Goal: Entertainment & Leisure: Participate in discussion

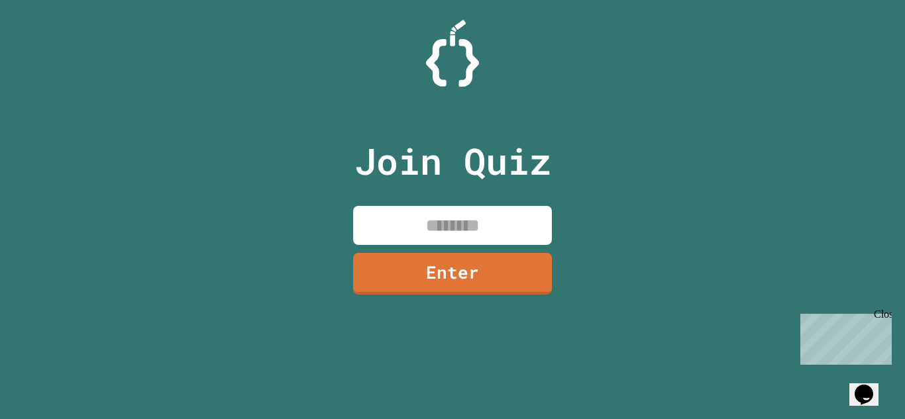
click at [386, 199] on div "Join Quiz Enter" at bounding box center [452, 209] width 223 height 353
click at [392, 211] on input at bounding box center [452, 225] width 199 height 39
type input "********"
click at [419, 270] on link "Enter" at bounding box center [453, 273] width 202 height 44
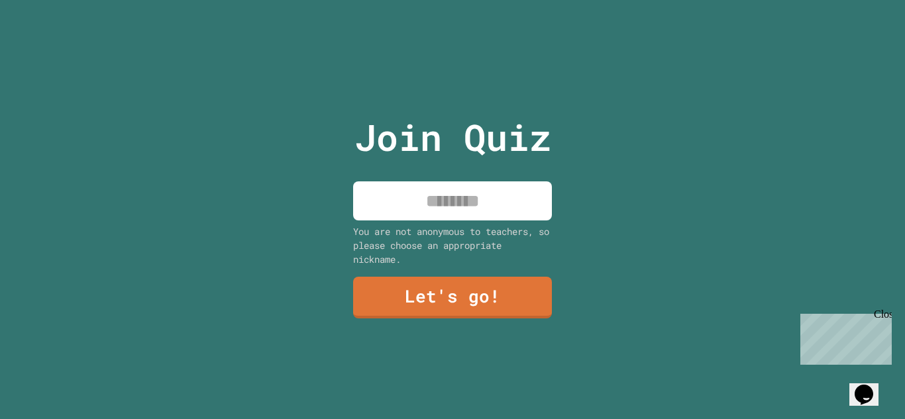
click at [417, 195] on input at bounding box center [452, 201] width 199 height 39
type input "*******"
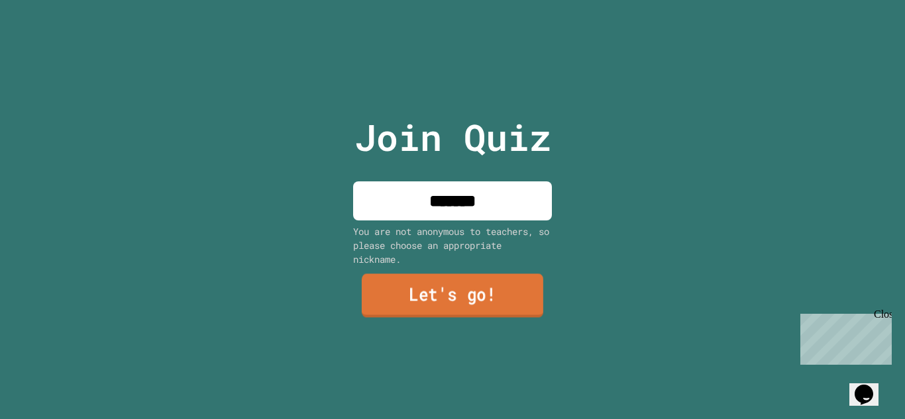
click at [392, 288] on link "Let's go!" at bounding box center [453, 296] width 182 height 44
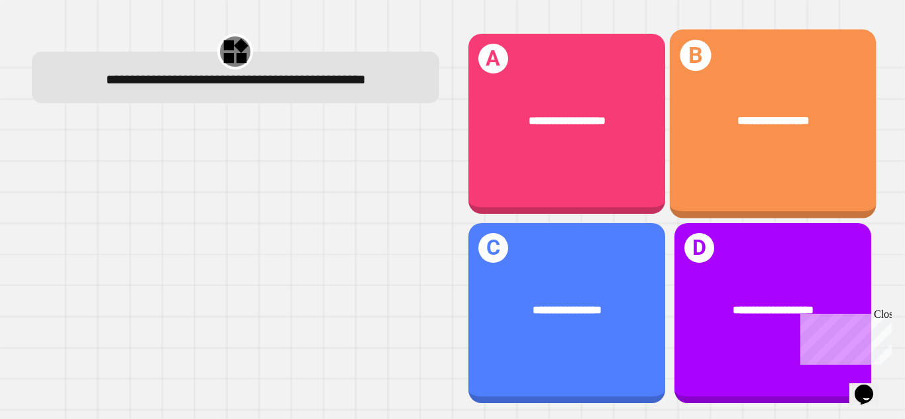
click at [798, 162] on div "**********" at bounding box center [772, 123] width 207 height 189
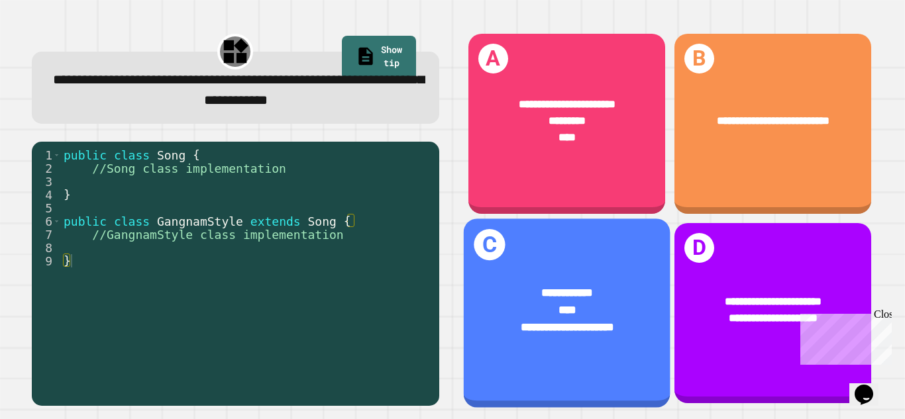
click at [619, 315] on div "****" at bounding box center [567, 309] width 160 height 17
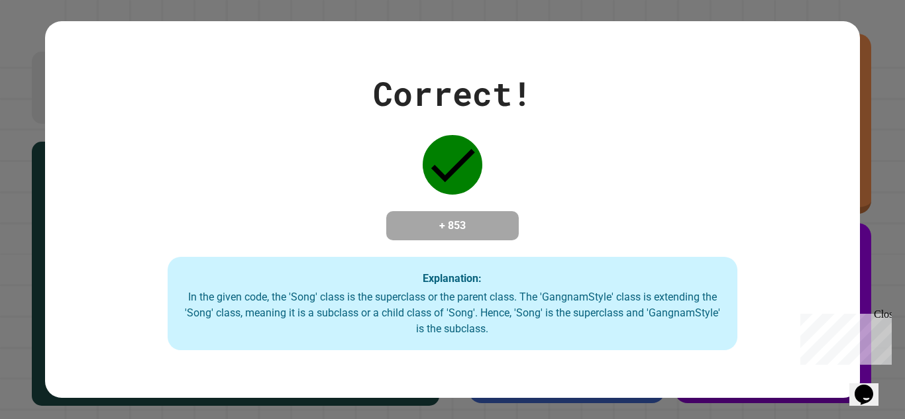
click at [872, 385] on icon "Chat widget" at bounding box center [864, 395] width 19 height 20
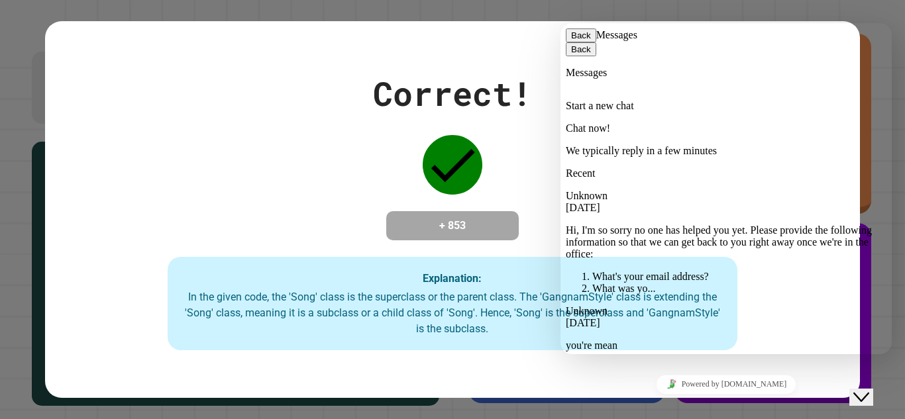
click at [690, 283] on li "What was yo..." at bounding box center [739, 289] width 294 height 12
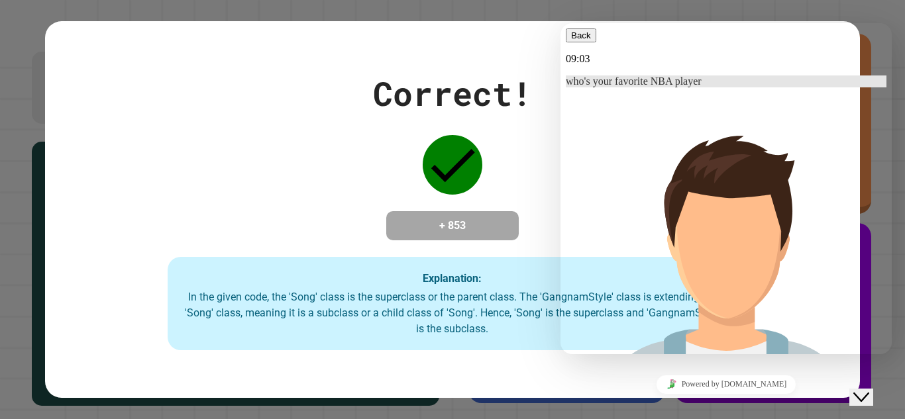
scroll to position [1, 0]
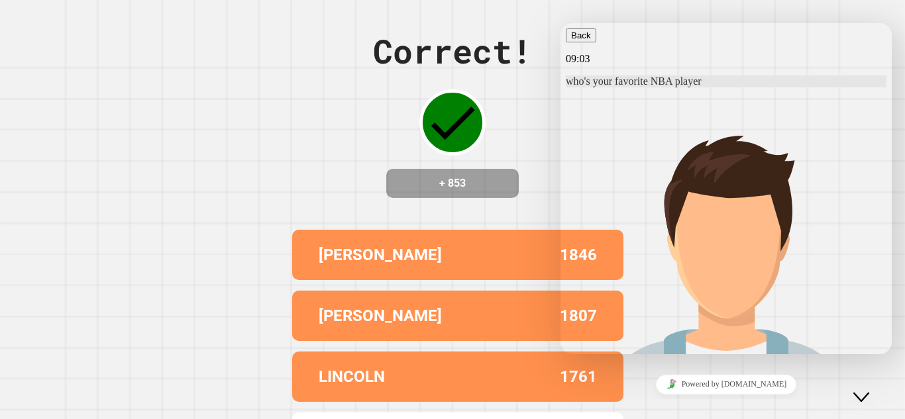
click at [409, 114] on div "Correct! + 853" at bounding box center [452, 113] width 159 height 172
click at [196, 184] on div "Correct! + 853 [PERSON_NAME] 1846 [PERSON_NAME] 1807 LINCOLN 1761 [PERSON_NAME]…" at bounding box center [452, 209] width 905 height 419
click at [571, 40] on icon "button" at bounding box center [571, 35] width 0 height 10
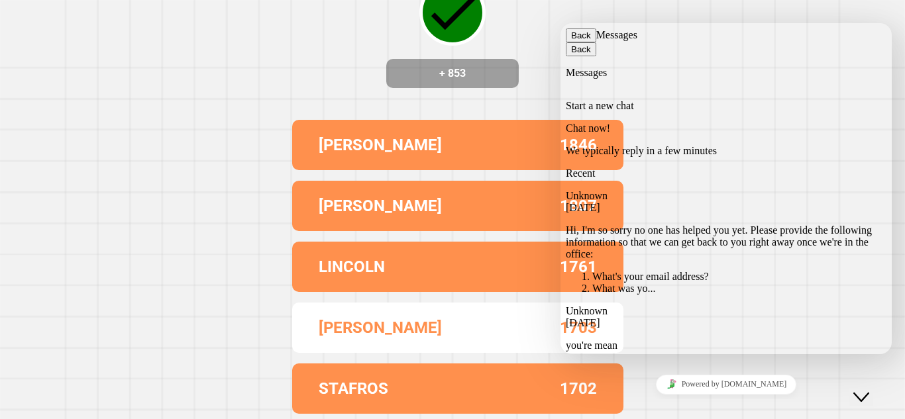
scroll to position [0, 0]
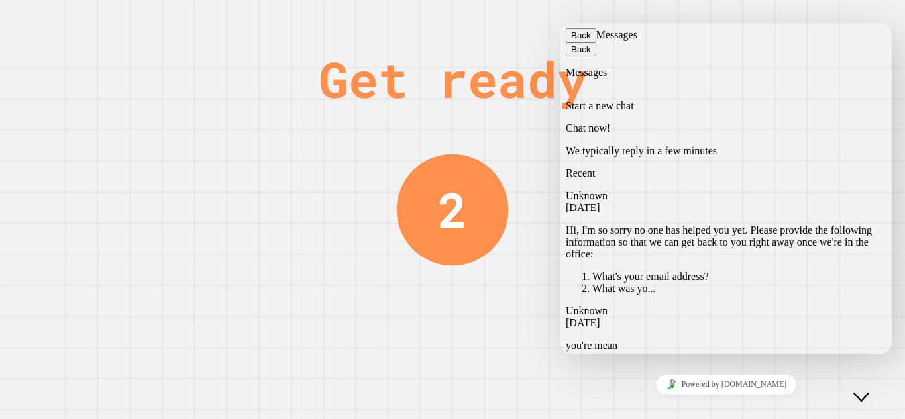
click at [107, 184] on div "Get ready 2" at bounding box center [452, 209] width 905 height 419
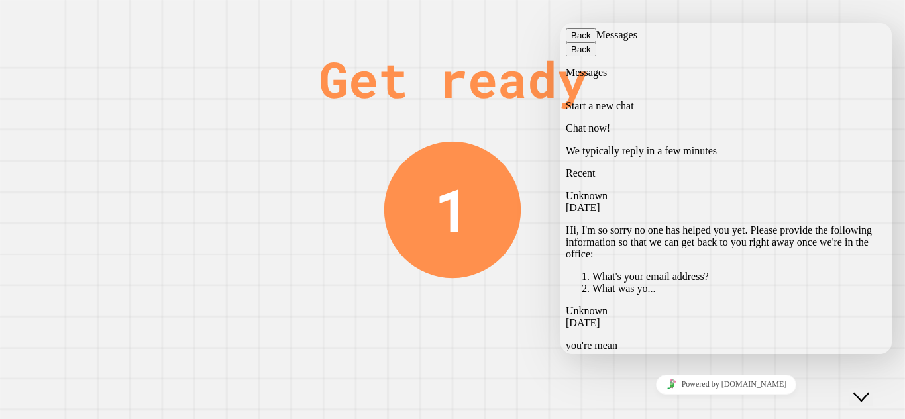
click at [581, 42] on button "Back" at bounding box center [581, 35] width 30 height 14
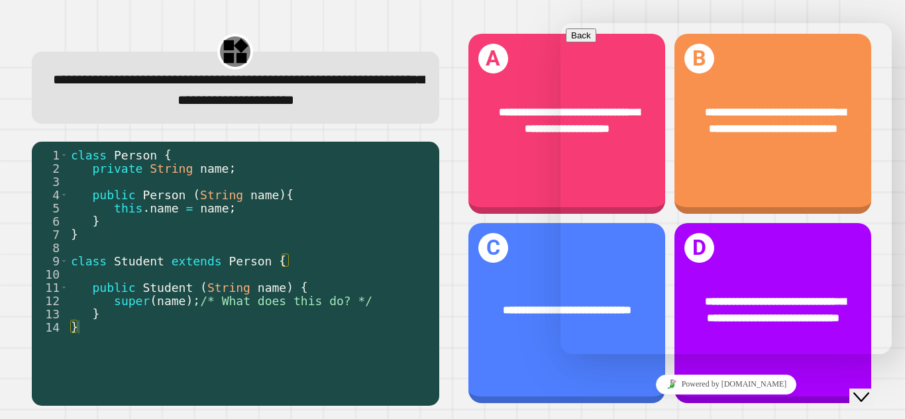
click at [225, 103] on span "**********" at bounding box center [238, 90] width 371 height 34
click at [873, 396] on button "Close Chat This icon closes the chat window." at bounding box center [861, 397] width 24 height 17
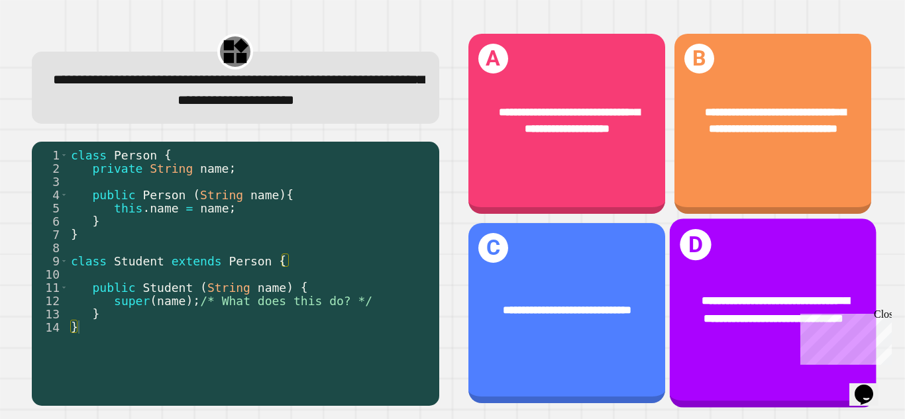
click at [735, 270] on div "**********" at bounding box center [772, 310] width 207 height 80
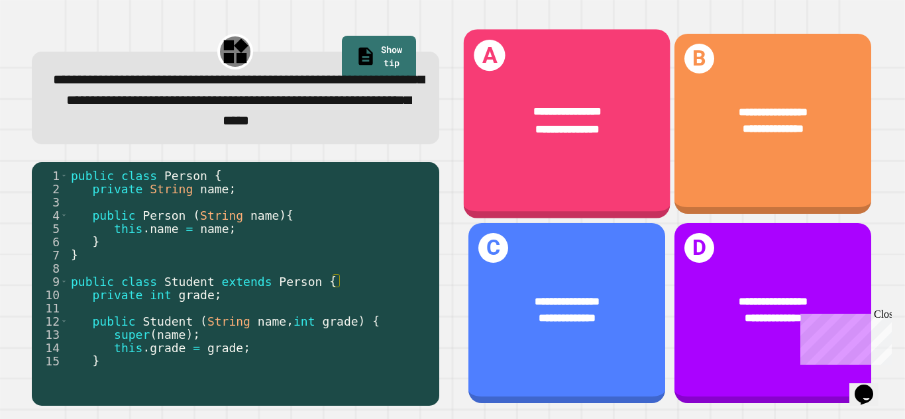
click at [511, 160] on div "**********" at bounding box center [566, 120] width 207 height 80
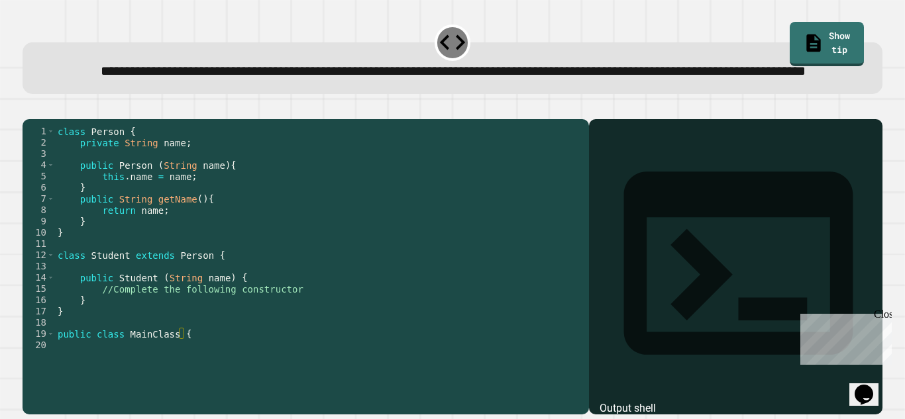
click at [295, 330] on div "class Person { private String name ; public Person ( String name ) { this . nam…" at bounding box center [318, 250] width 527 height 248
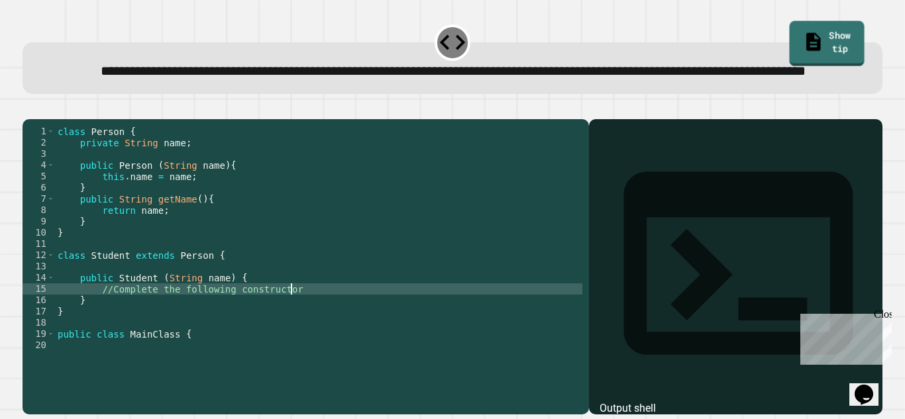
click at [829, 24] on link "Show tip" at bounding box center [826, 43] width 75 height 45
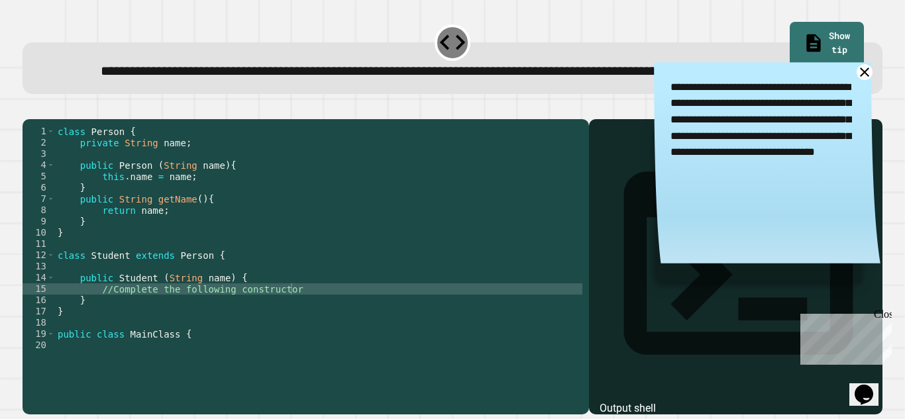
click at [860, 81] on icon at bounding box center [864, 72] width 17 height 17
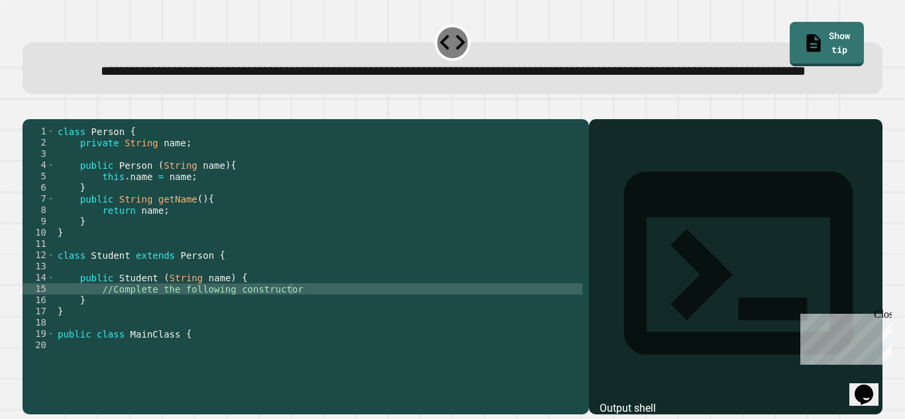
click at [297, 324] on div "class Person { private String name ; public Person ( String name ) { this . nam…" at bounding box center [318, 250] width 527 height 248
type textarea "**********"
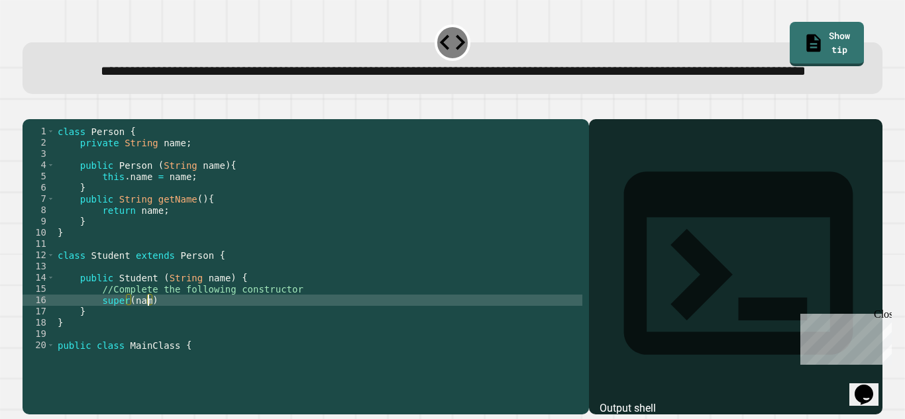
scroll to position [0, 12]
click at [186, 344] on div "class Person { private String name ; public Person ( String name ) { this . nam…" at bounding box center [318, 250] width 527 height 248
type textarea "**********"
click at [29, 109] on icon "button" at bounding box center [29, 109] width 0 height 0
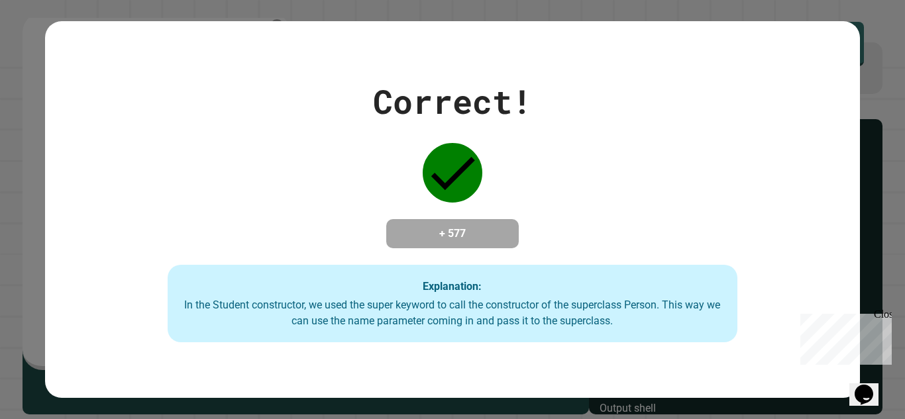
click at [11, 258] on div "Correct! + 577 Explanation: In the Student constructor, we used the super keywo…" at bounding box center [452, 209] width 905 height 419
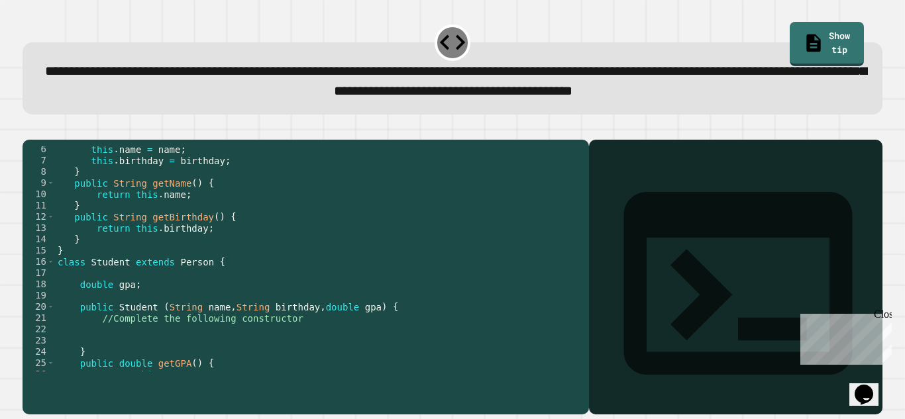
scroll to position [62, 0]
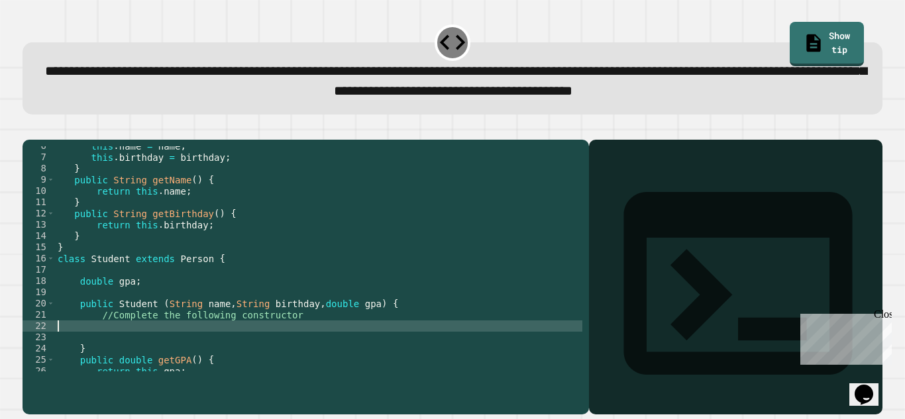
click at [300, 342] on div "this . name = name ; this . birthday = birthday ; } public String getName ( ) {…" at bounding box center [318, 264] width 527 height 248
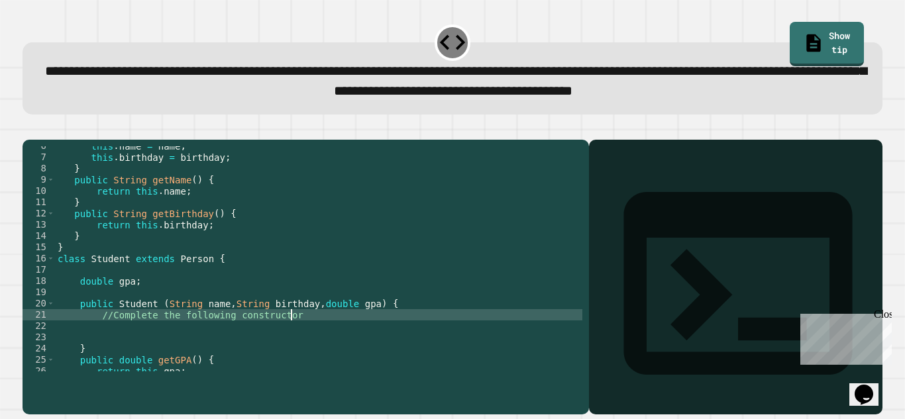
click at [297, 334] on div "this . name = name ; this . birthday = birthday ; } public String getName ( ) {…" at bounding box center [318, 264] width 527 height 248
click at [171, 345] on div "this . name = name ; this . birthday = birthday ; } public String getName ( ) {…" at bounding box center [318, 264] width 527 height 248
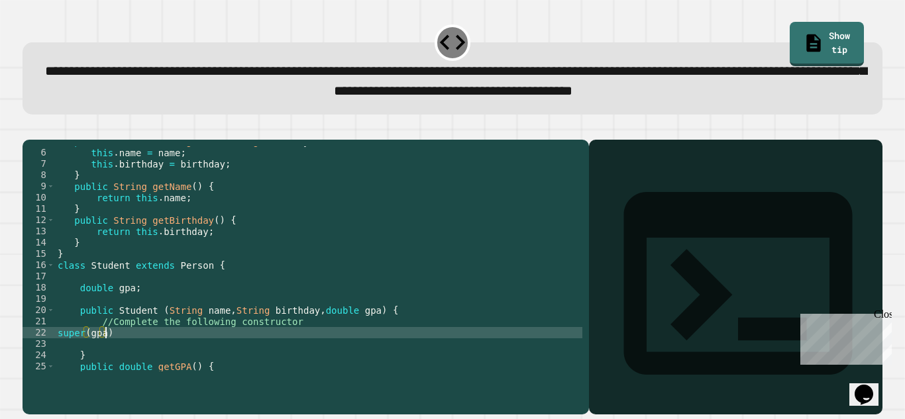
scroll to position [0, 6]
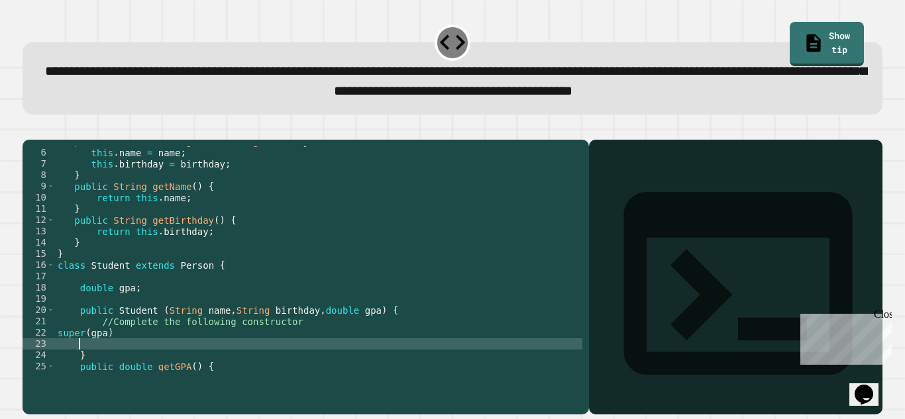
click at [186, 360] on div "public Person ( String name , String birthday ) { this . name = name ; this . b…" at bounding box center [318, 260] width 527 height 248
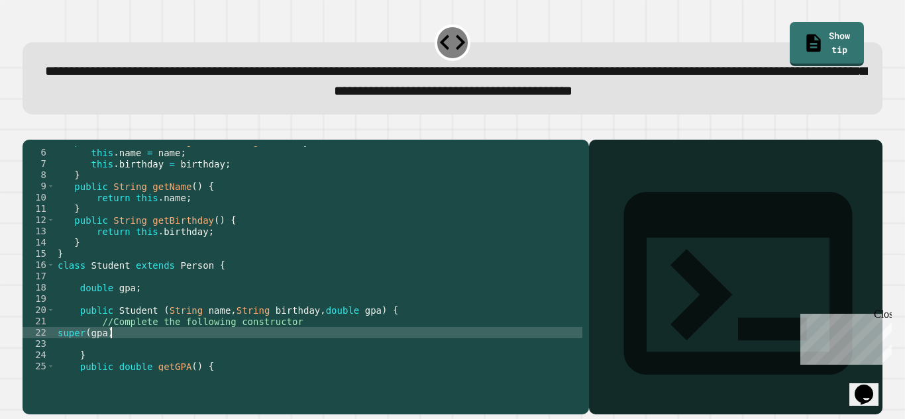
click at [184, 350] on div "public Person ( String name , String birthday ) { this . name = name ; this . b…" at bounding box center [318, 260] width 527 height 248
click at [29, 129] on icon "button" at bounding box center [29, 129] width 0 height 0
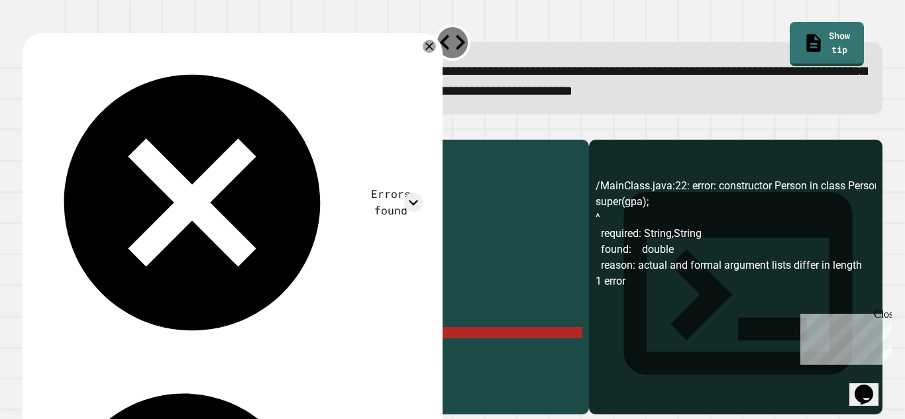
click at [135, 355] on div "public Person ( String name , String birthday ) { this . name = name ; this . b…" at bounding box center [318, 260] width 527 height 248
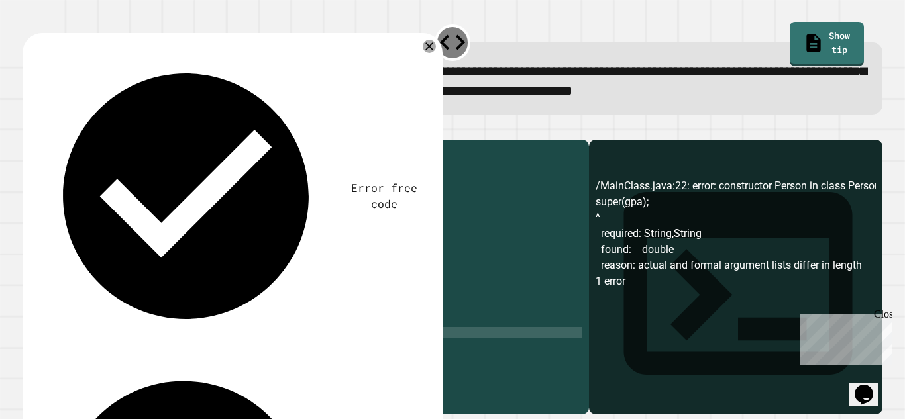
scroll to position [0, 6]
type textarea "**********"
click at [107, 335] on div "this . birthday = birthday ; } public String getName ( ) { return this . name ;…" at bounding box center [318, 263] width 527 height 248
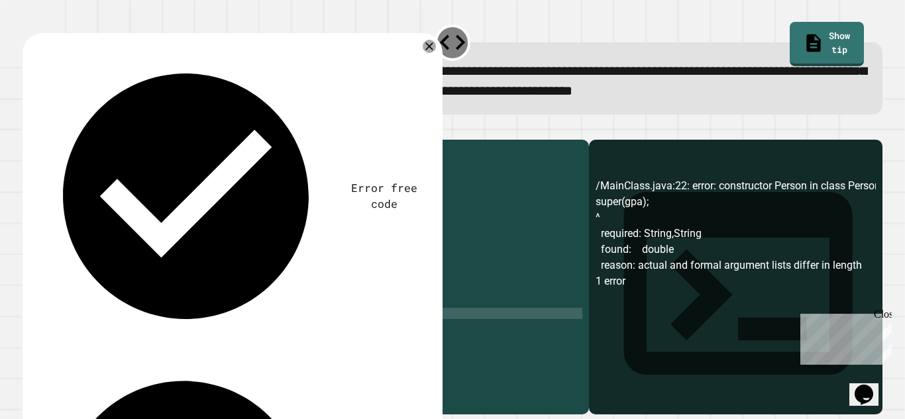
click at [89, 343] on div "this . birthday = birthday ; } public String getName ( ) { return this . name ;…" at bounding box center [318, 263] width 527 height 248
click at [29, 129] on icon "button" at bounding box center [29, 129] width 0 height 0
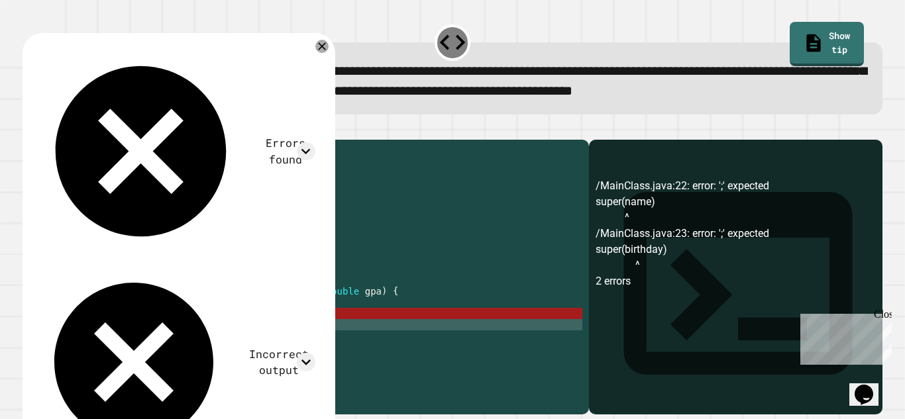
click at [149, 349] on div "this . birthday = birthday ; } public String getName ( ) { return this . name ;…" at bounding box center [318, 263] width 527 height 248
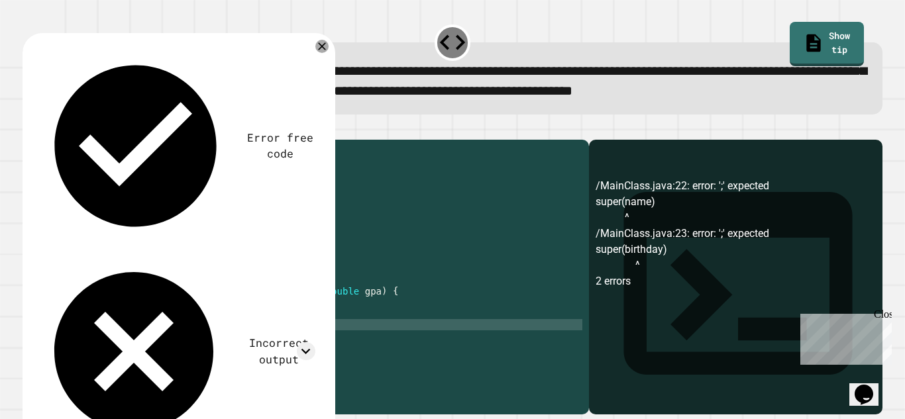
click at [118, 333] on div "this . birthday = birthday ; } public String getName ( ) { return this . name ;…" at bounding box center [318, 263] width 527 height 248
click at [29, 129] on icon "button" at bounding box center [29, 129] width 0 height 0
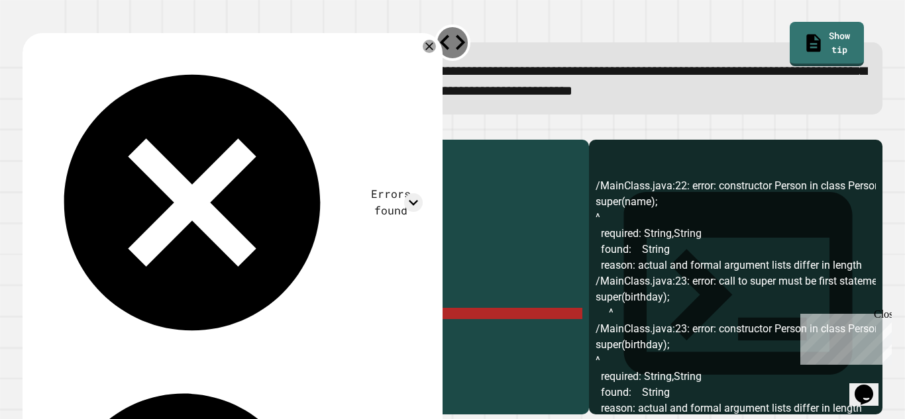
click at [144, 350] on div "this . birthday = birthday ; } public String getName ( ) { return this . name ;…" at bounding box center [318, 263] width 527 height 248
click at [142, 347] on div "this . birthday = birthday ; } public String getName ( ) { return this . name ;…" at bounding box center [318, 263] width 527 height 248
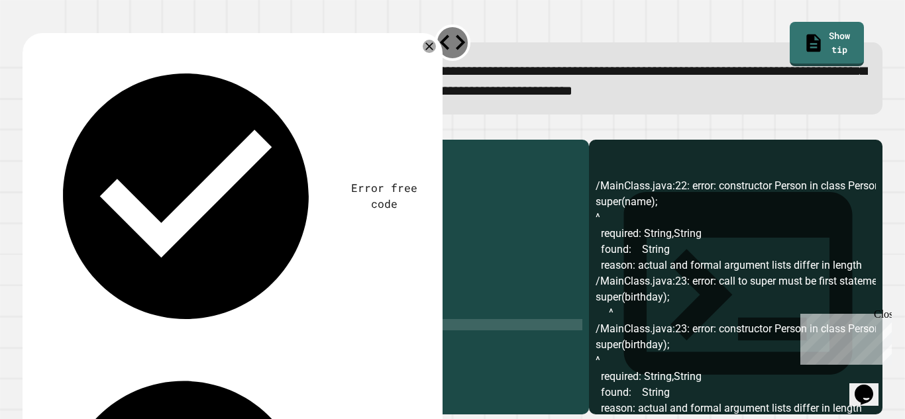
click at [127, 333] on div "this . birthday = birthday ; } public String getName ( ) { return this . name ;…" at bounding box center [318, 263] width 527 height 248
click at [153, 349] on div "this . birthday = birthday ; } public String getName ( ) { return this . name ;…" at bounding box center [318, 263] width 527 height 248
click at [29, 129] on icon "button" at bounding box center [29, 129] width 0 height 0
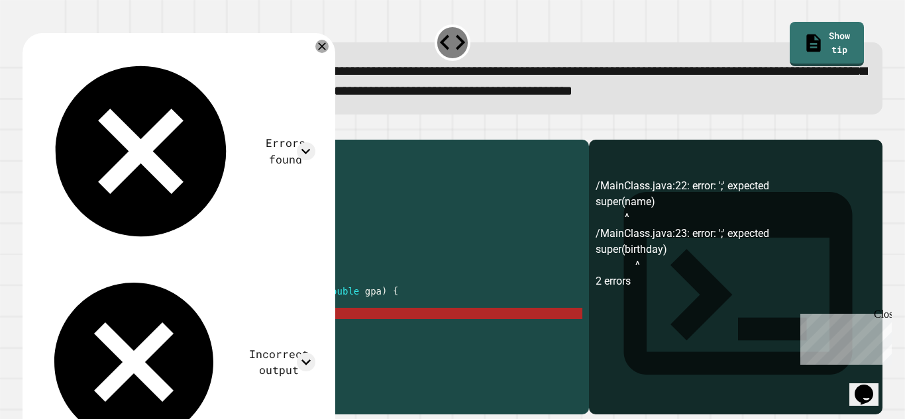
click at [125, 335] on div "this . birthday = birthday ; } public String getName ( ) { return this . name ;…" at bounding box center [318, 263] width 527 height 248
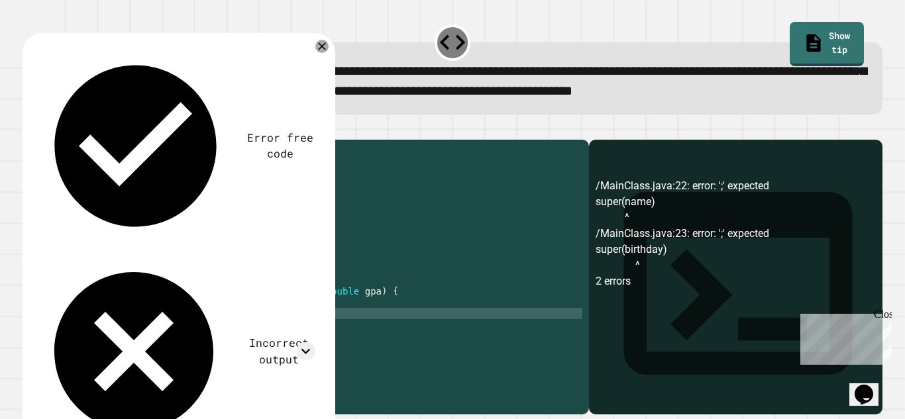
scroll to position [0, 7]
click at [176, 345] on div "this . birthday = birthday ; } public String getName ( ) { return this . name ;…" at bounding box center [318, 263] width 527 height 248
click at [29, 129] on button "button" at bounding box center [29, 129] width 0 height 0
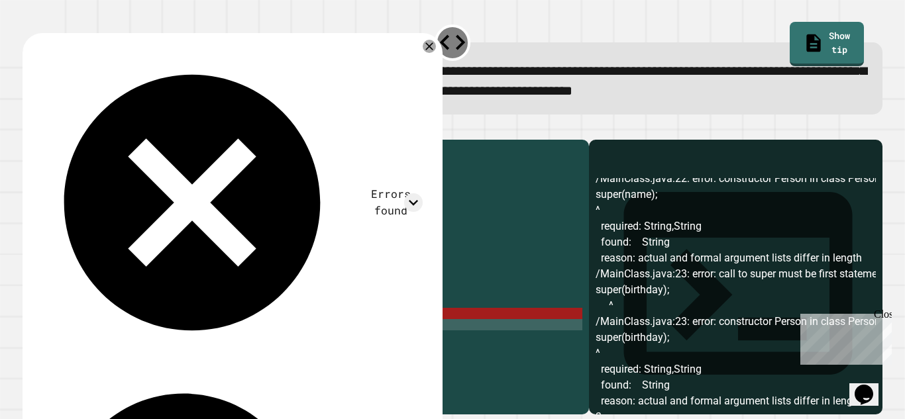
scroll to position [9, 0]
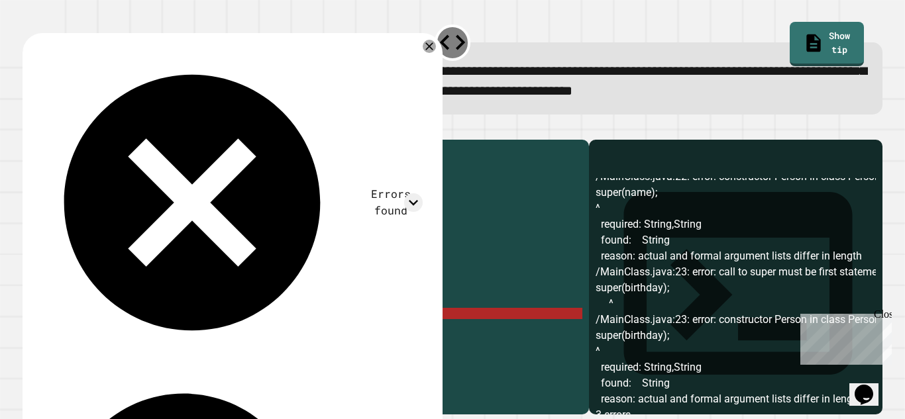
click at [85, 335] on div "this . birthday = birthday ; } public String getName ( ) { return this . name ;…" at bounding box center [318, 263] width 527 height 248
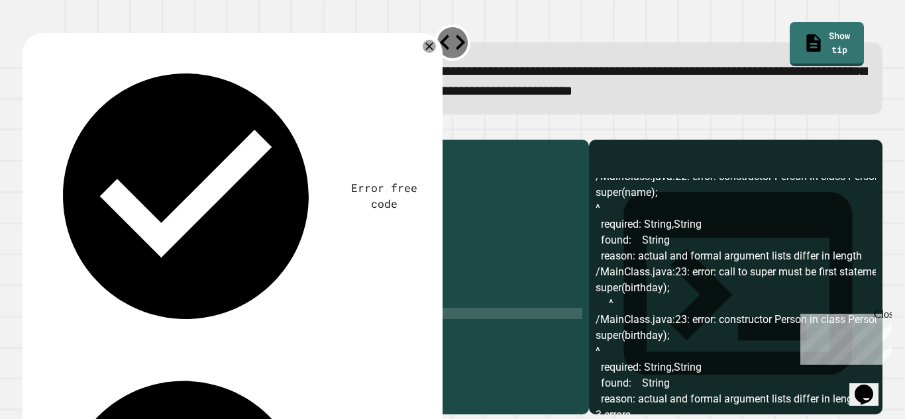
scroll to position [0, 5]
click at [85, 348] on div "this . birthday = birthday ; } public String getName ( ) { return this . name ;…" at bounding box center [318, 263] width 527 height 248
type textarea "**********"
click at [29, 129] on icon "button" at bounding box center [29, 129] width 0 height 0
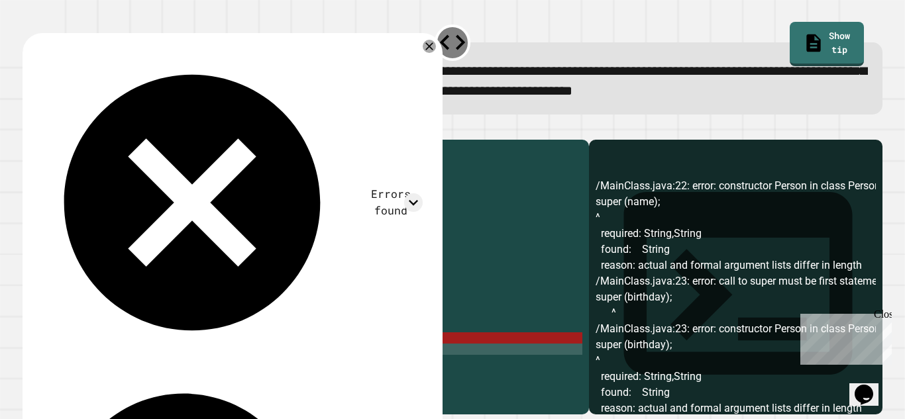
scroll to position [52, 0]
click at [156, 375] on div "public Person ( String name , String birthday ) { this . name = name ; this . b…" at bounding box center [318, 263] width 527 height 248
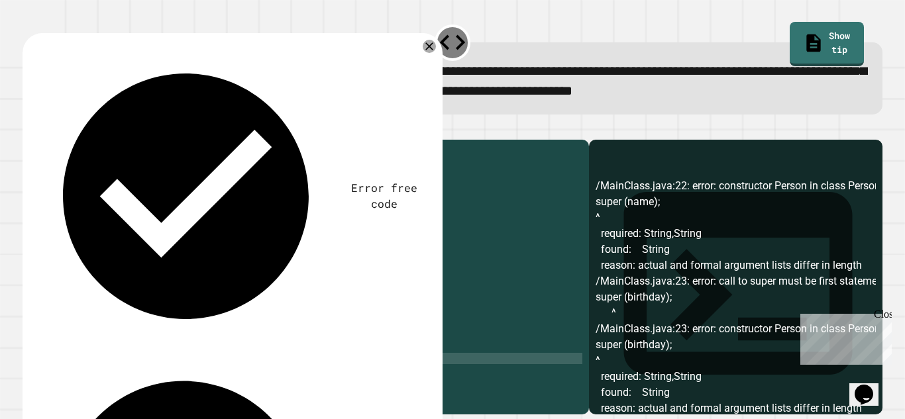
scroll to position [0, 5]
click at [41, 140] on icon "button" at bounding box center [37, 137] width 7 height 9
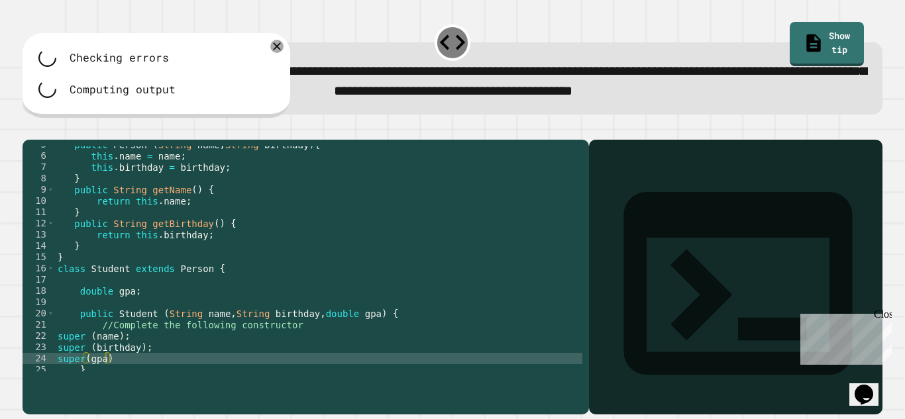
click at [42, 129] on icon "button" at bounding box center [42, 129] width 0 height 0
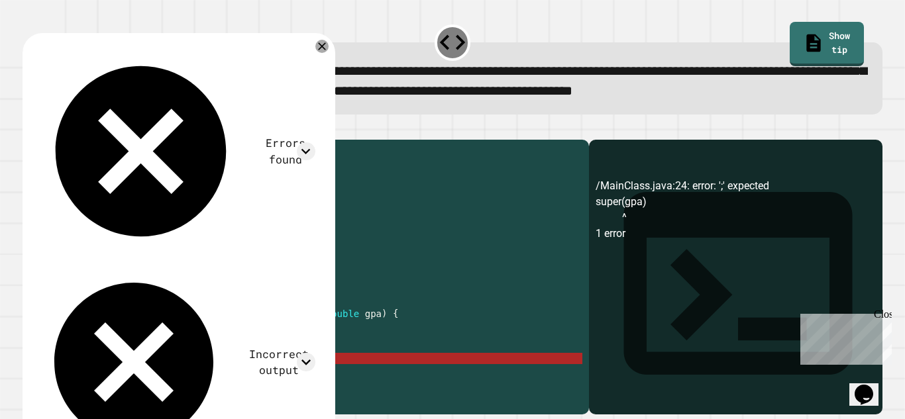
click at [129, 379] on div "public Person ( String name , String birthday ) { this . name = name ; this . b…" at bounding box center [318, 263] width 527 height 248
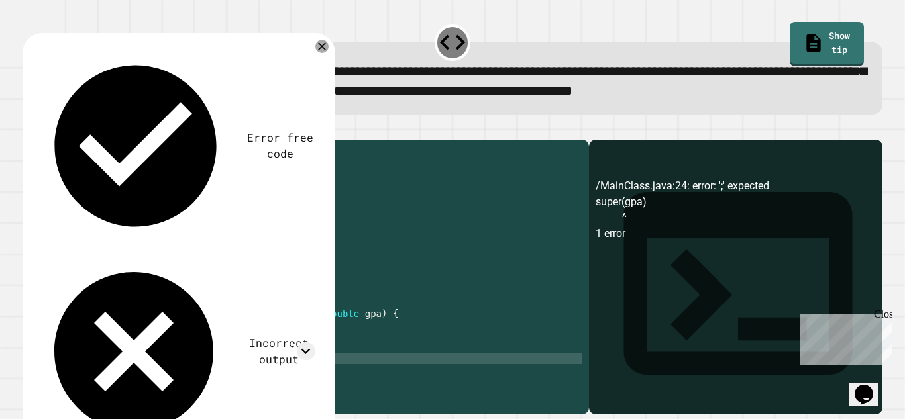
type textarea "**********"
click at [29, 129] on icon "button" at bounding box center [29, 129] width 0 height 0
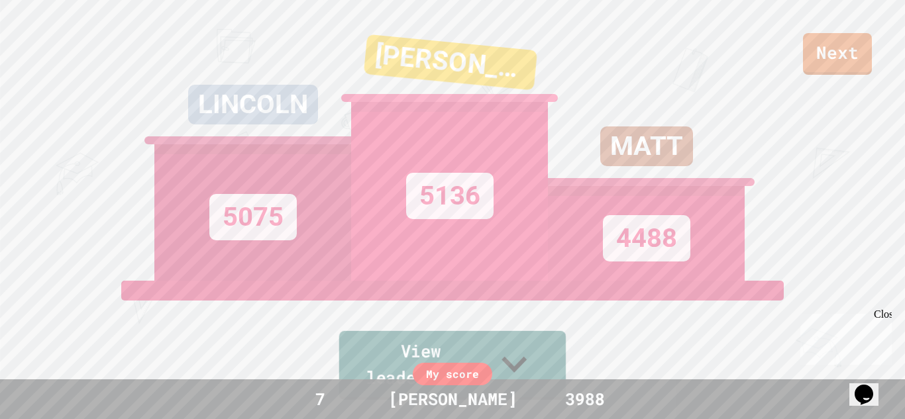
click at [515, 374] on link "View leaderboard" at bounding box center [452, 365] width 227 height 69
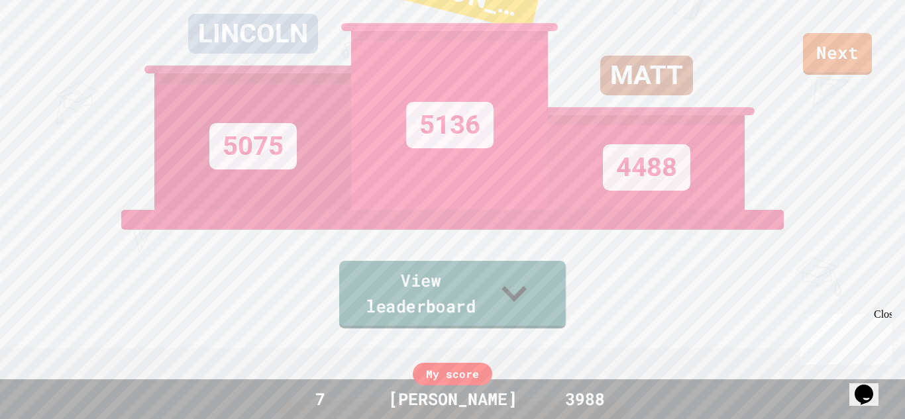
scroll to position [0, 0]
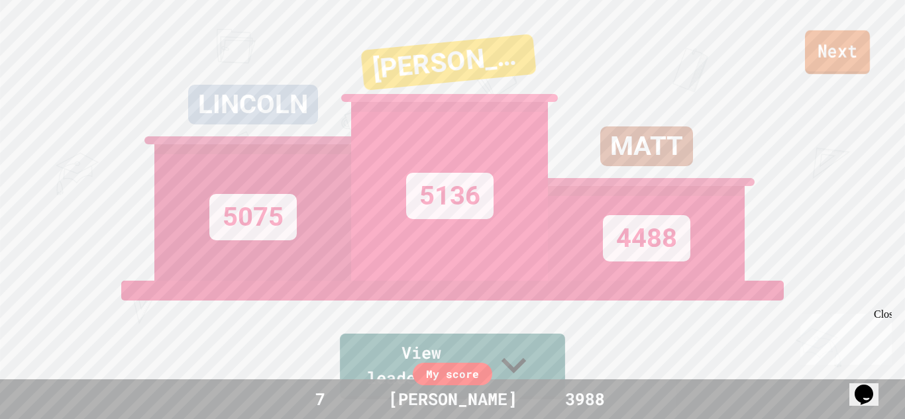
click at [827, 50] on link "Next" at bounding box center [837, 52] width 65 height 44
